Goal: Transaction & Acquisition: Purchase product/service

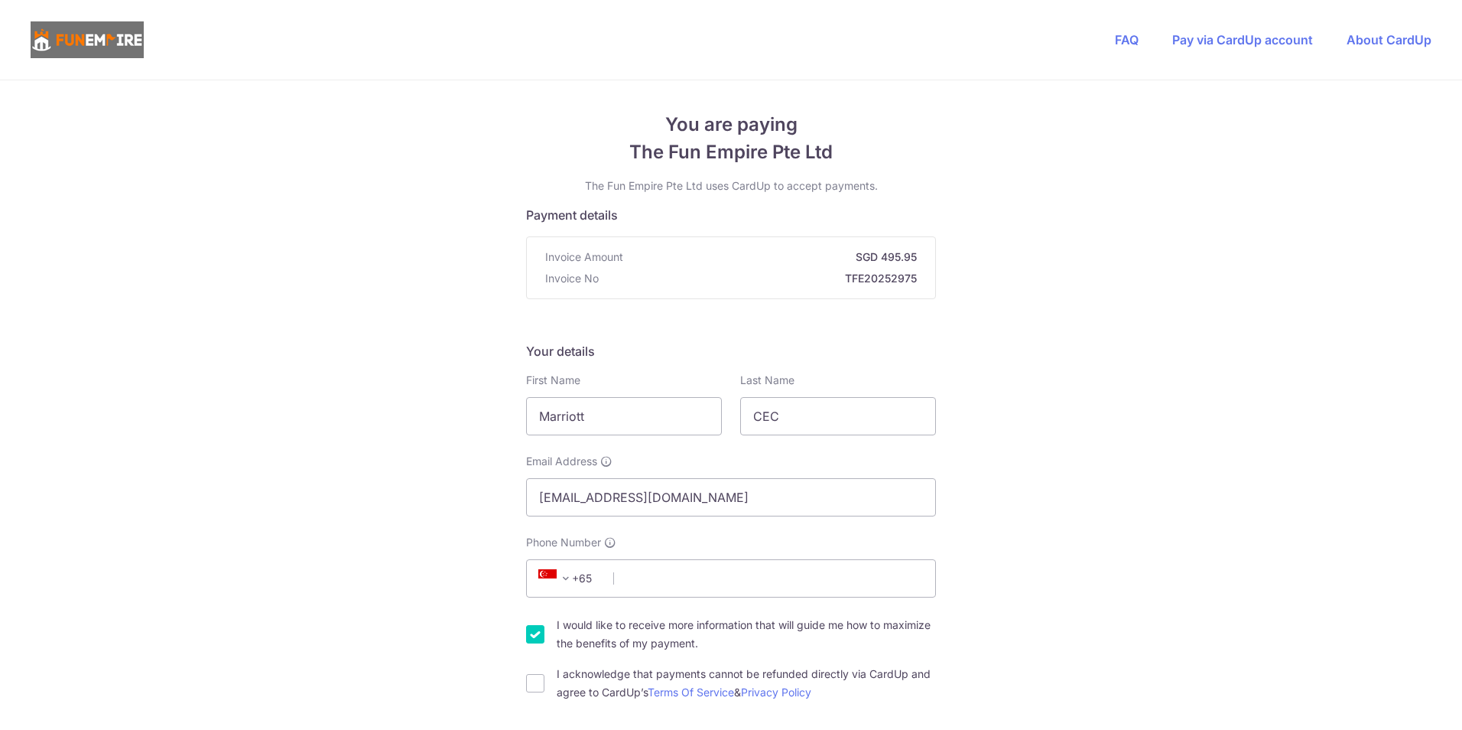
scroll to position [281, 0]
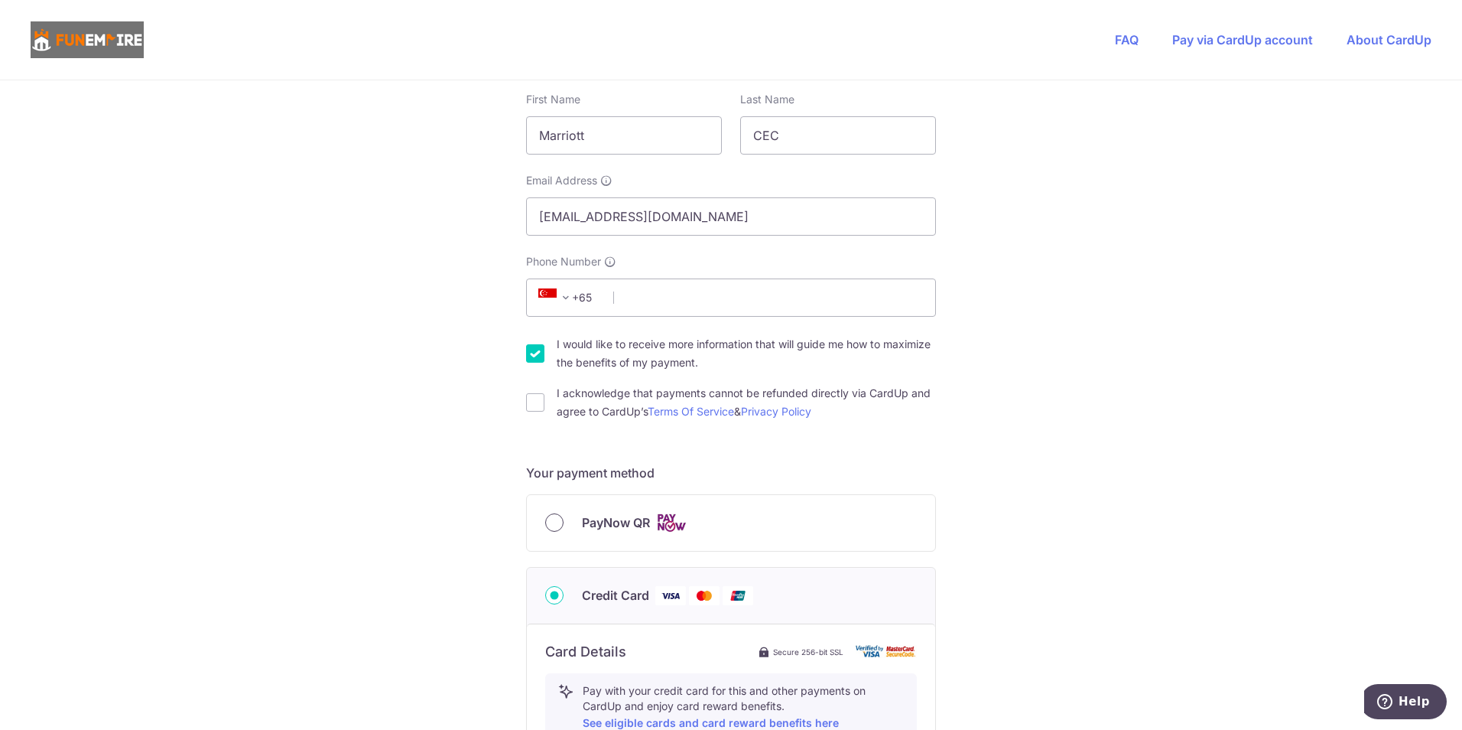
click at [552, 523] on input "PayNow QR" at bounding box center [554, 522] width 18 height 18
radio input "true"
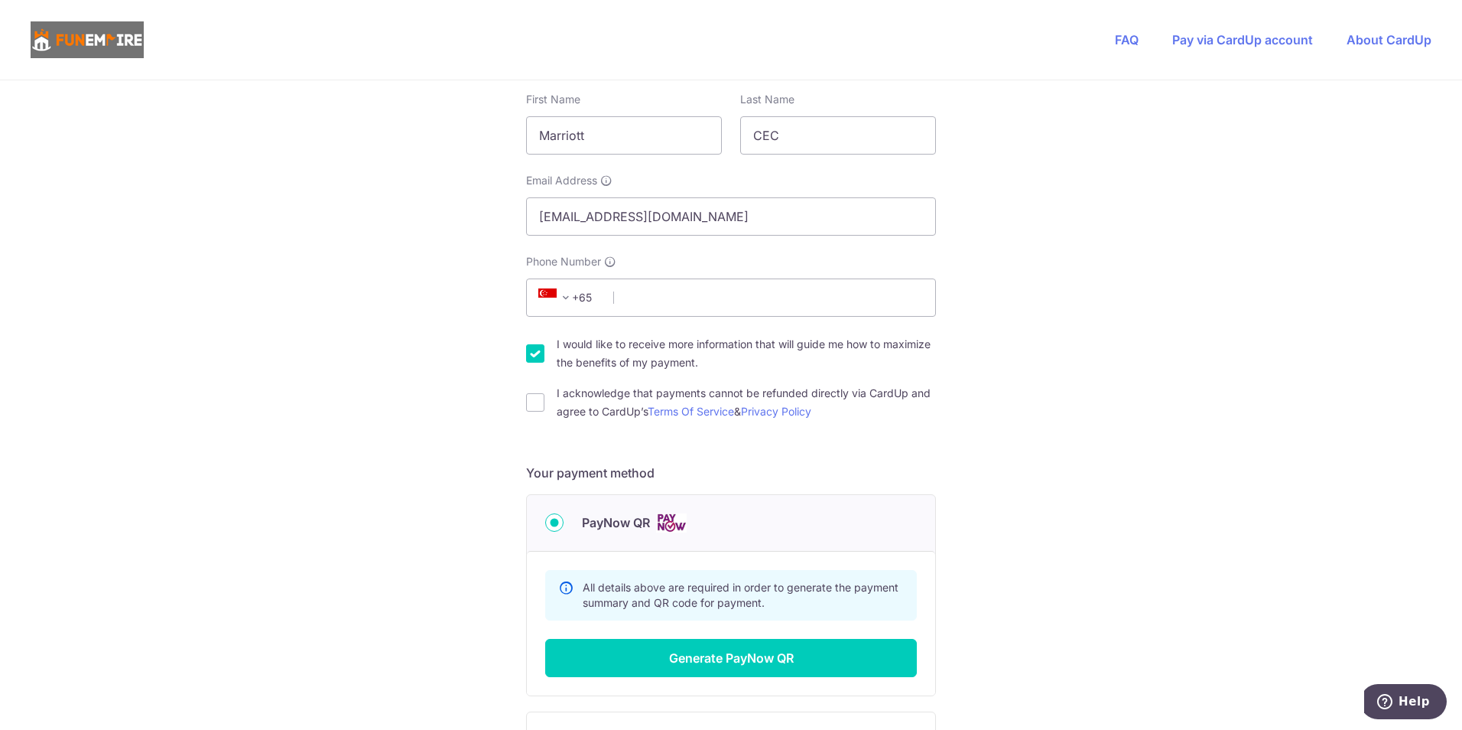
scroll to position [0, 0]
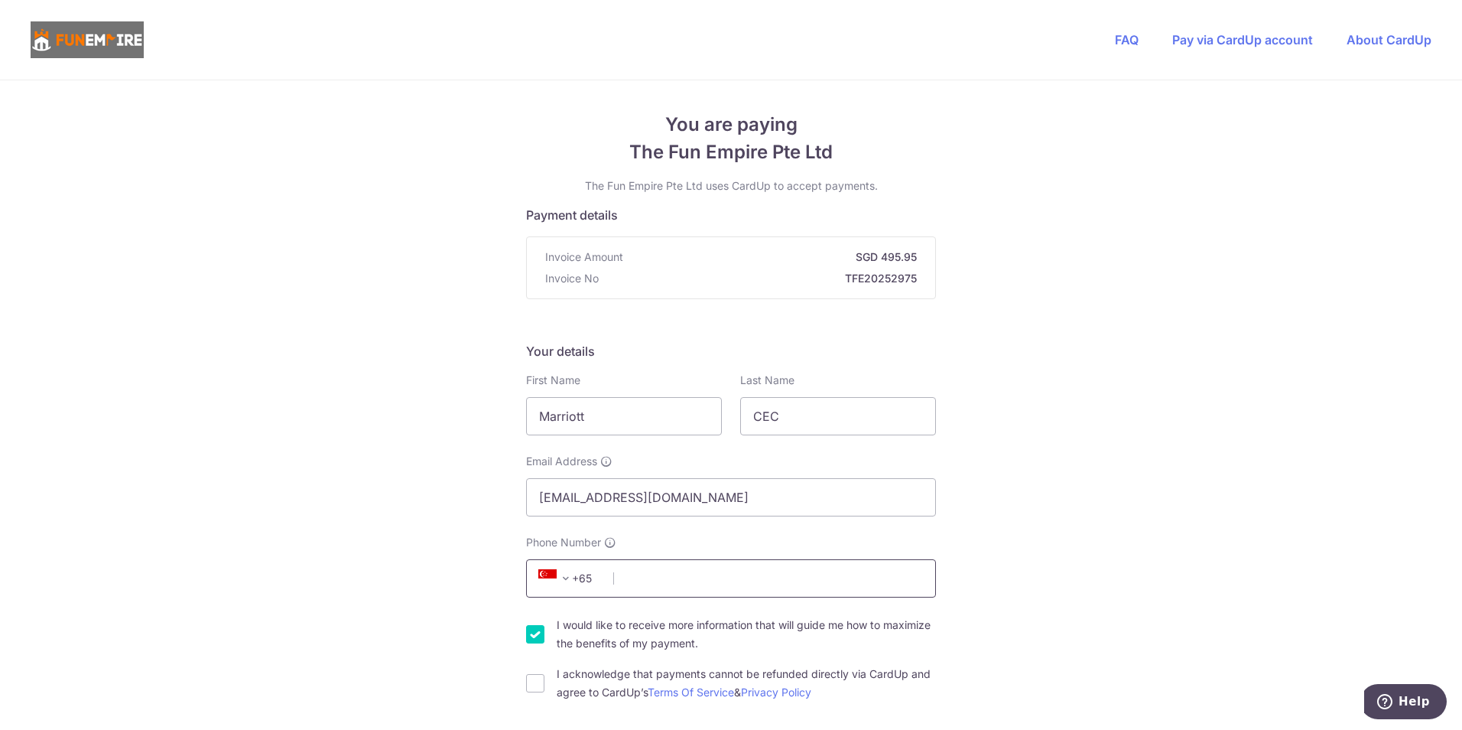
click at [626, 580] on input "Phone Number" at bounding box center [731, 578] width 410 height 38
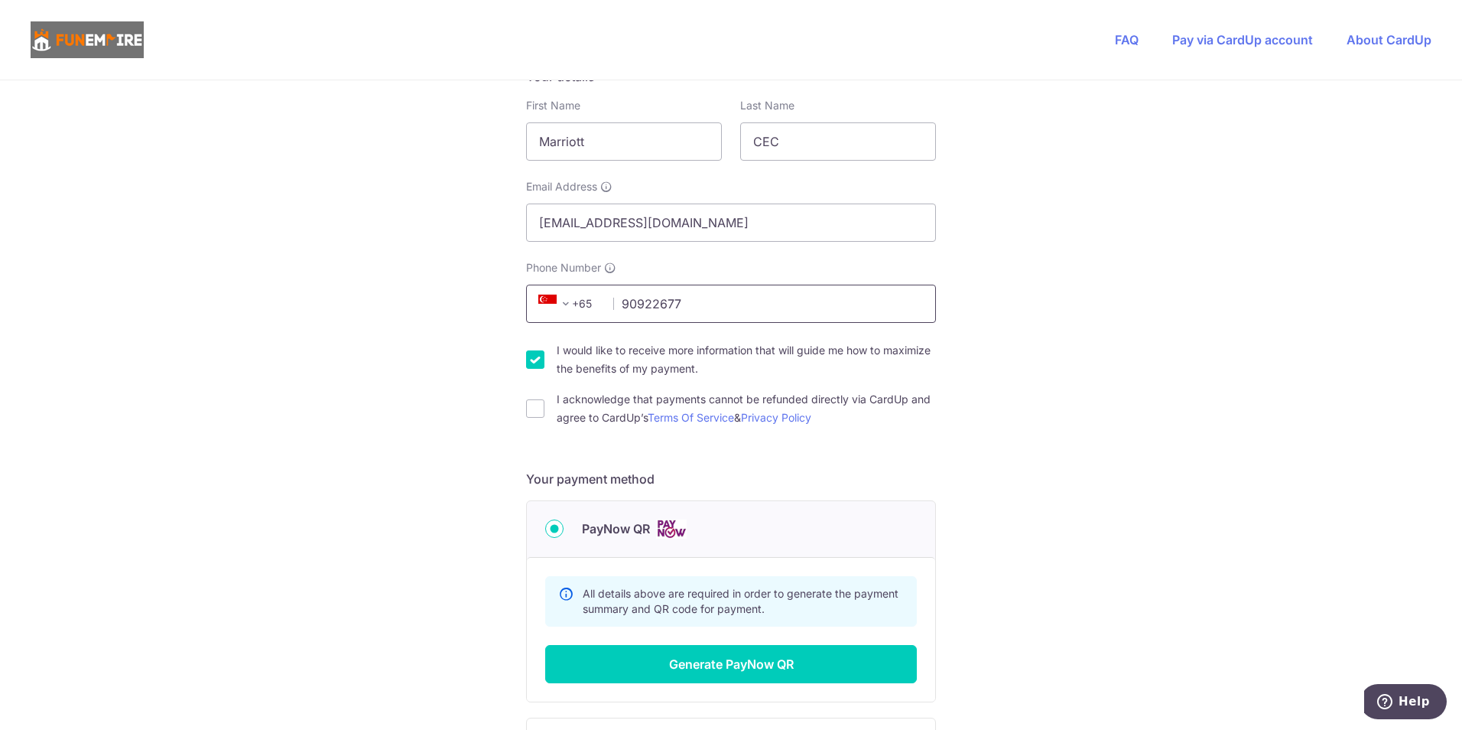
scroll to position [281, 0]
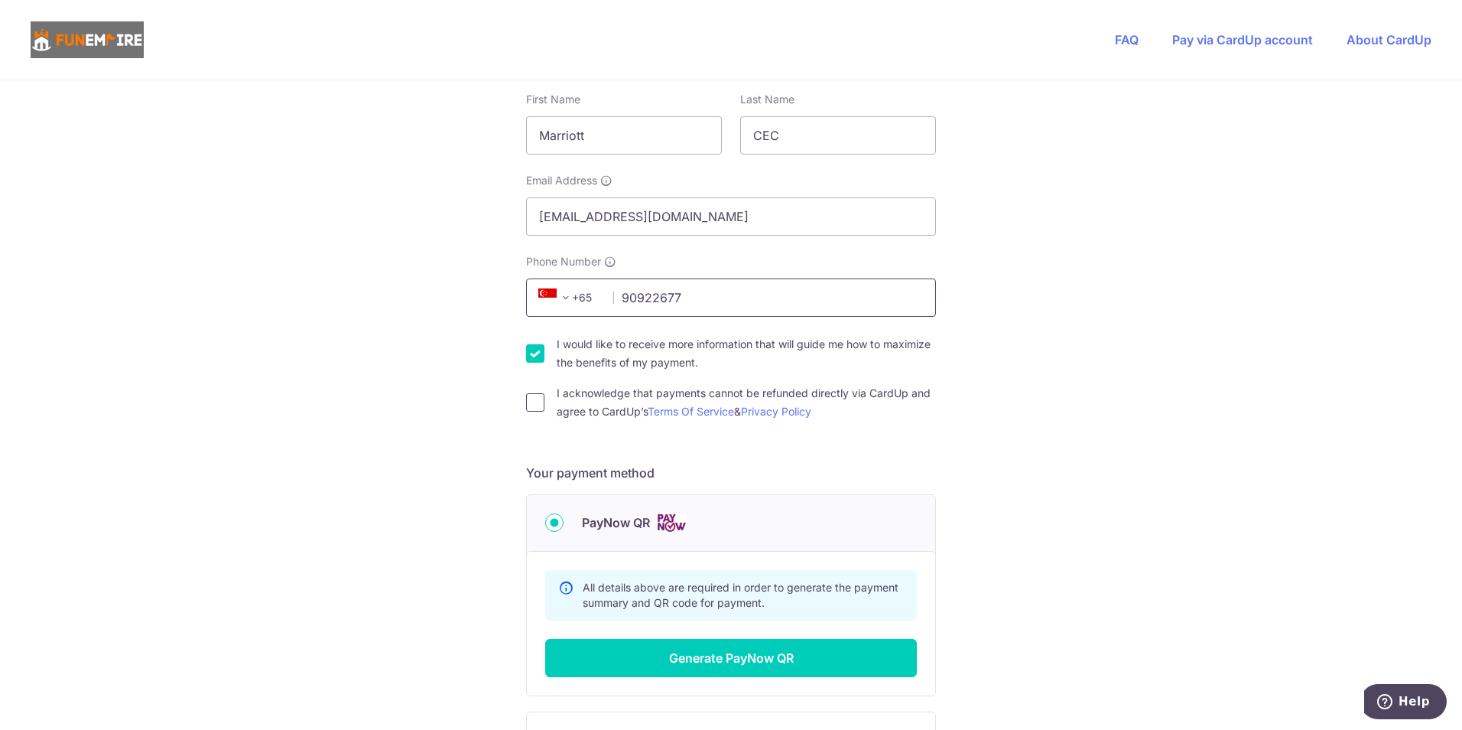
type input "90922677"
click at [528, 409] on input "I acknowledge that payments cannot be refunded directly via CardUp and agree to…" at bounding box center [535, 402] width 18 height 18
checkbox input "true"
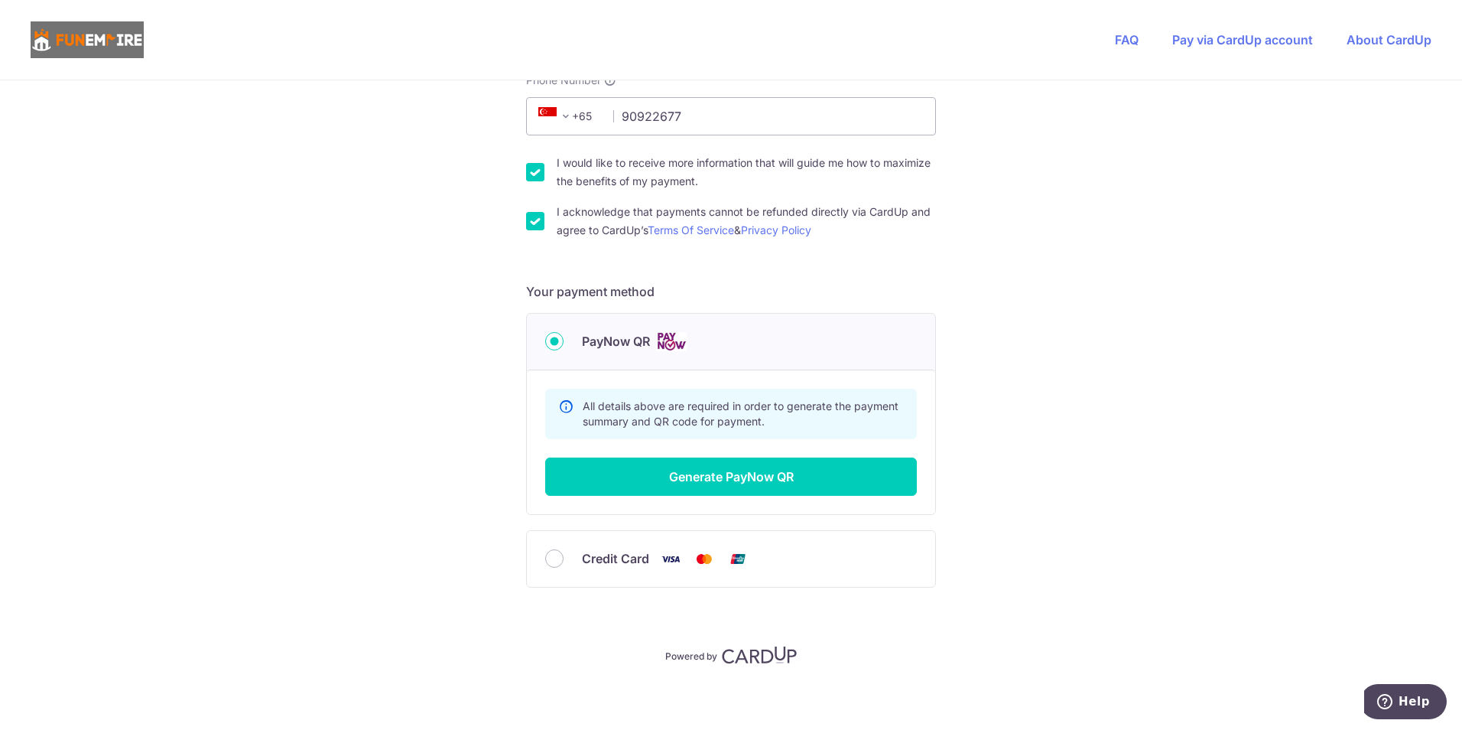
scroll to position [468, 0]
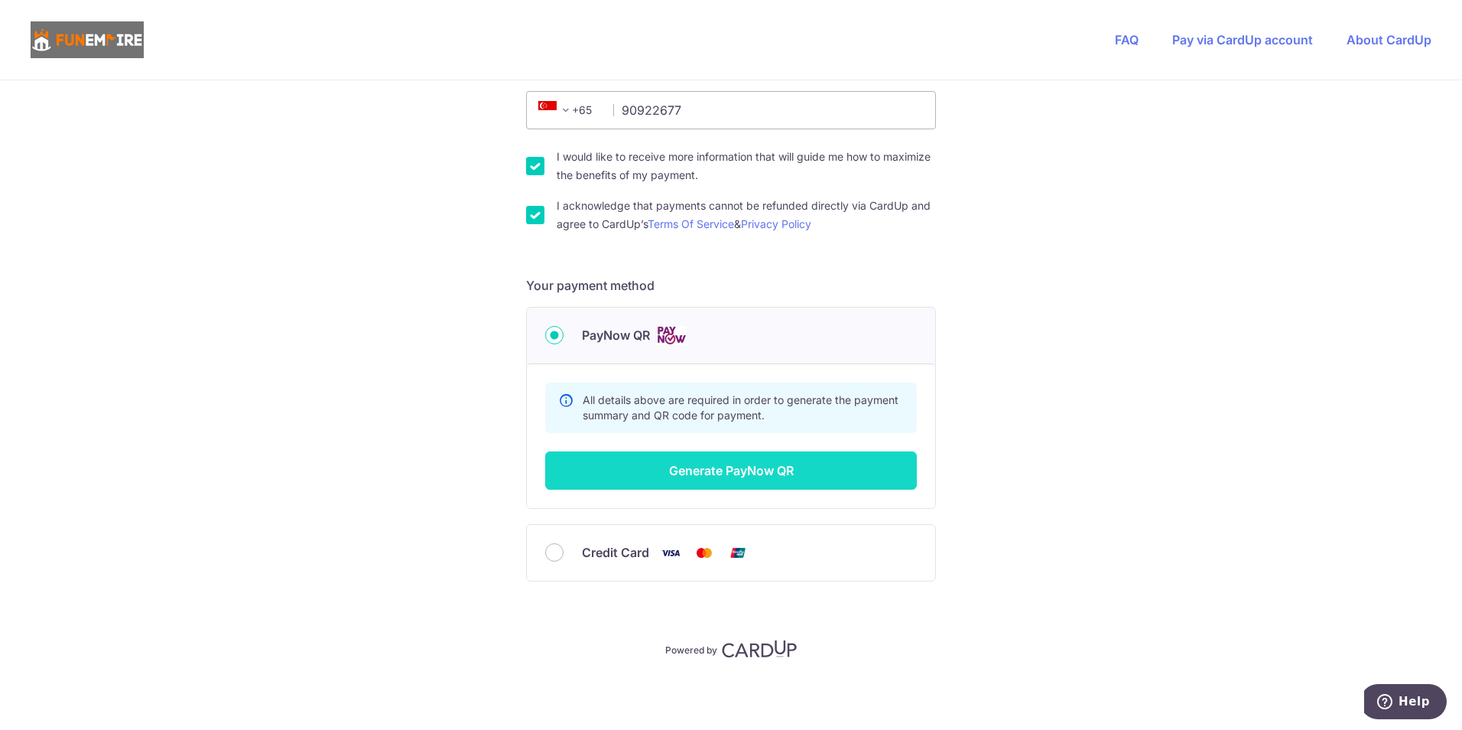
click at [727, 471] on button "Generate PayNow QR" at bounding box center [731, 470] width 372 height 38
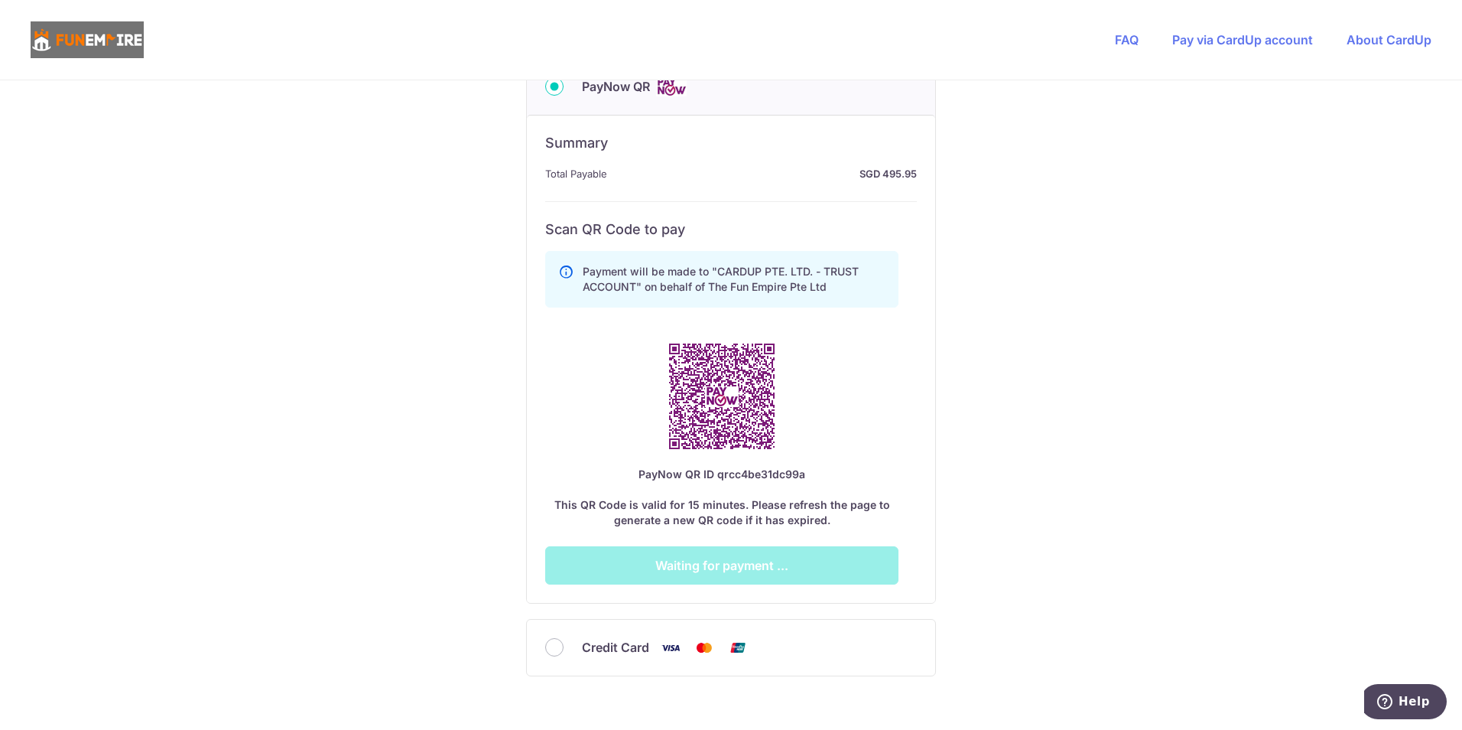
scroll to position [749, 0]
